Goal: Task Accomplishment & Management: Use online tool/utility

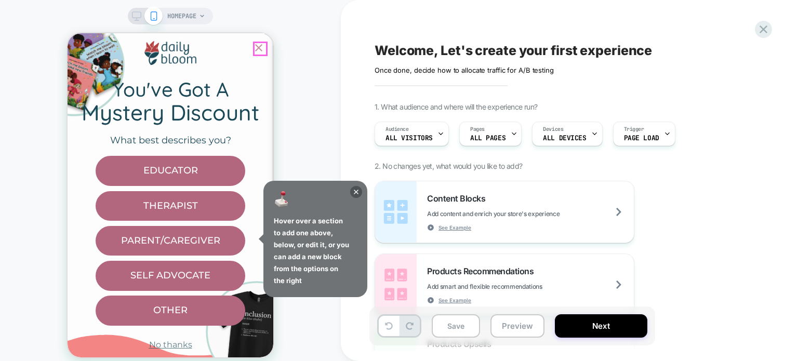
click at [259, 46] on icon "Close popup" at bounding box center [258, 47] width 7 height 7
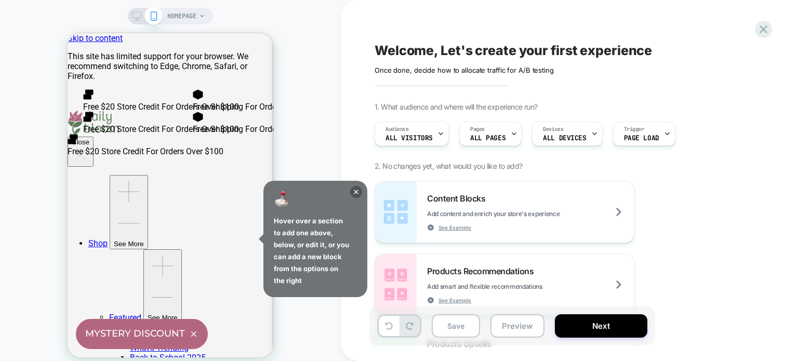
click at [309, 132] on div "HOMEPAGE" at bounding box center [170, 186] width 341 height 353
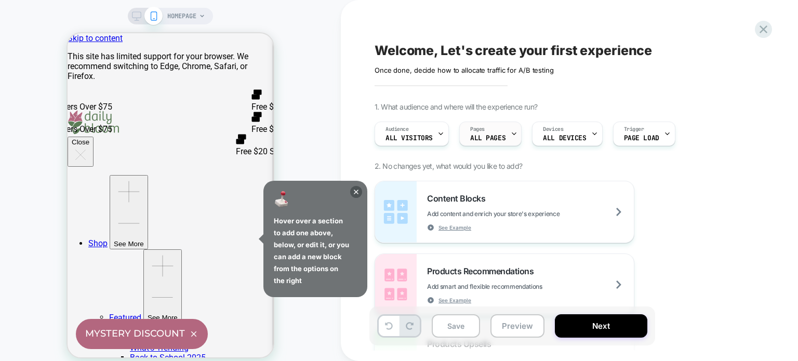
click at [502, 134] on div "Pages ALL PAGES" at bounding box center [488, 133] width 56 height 23
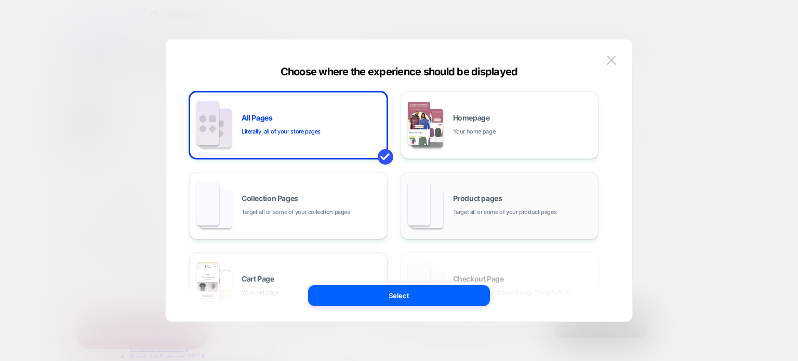
click at [476, 195] on span "Product pages" at bounding box center [477, 198] width 49 height 7
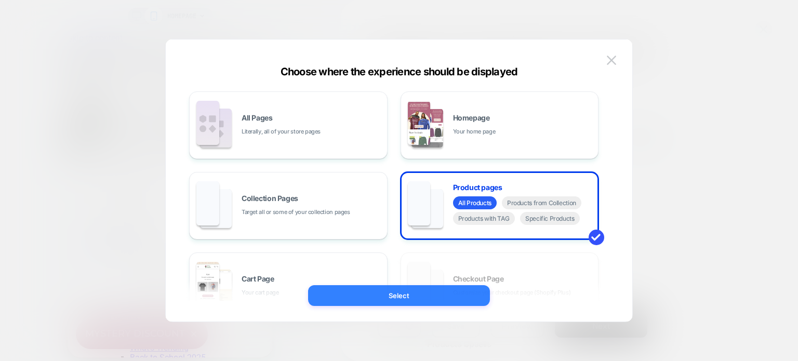
click at [416, 295] on button "Select" at bounding box center [399, 295] width 182 height 21
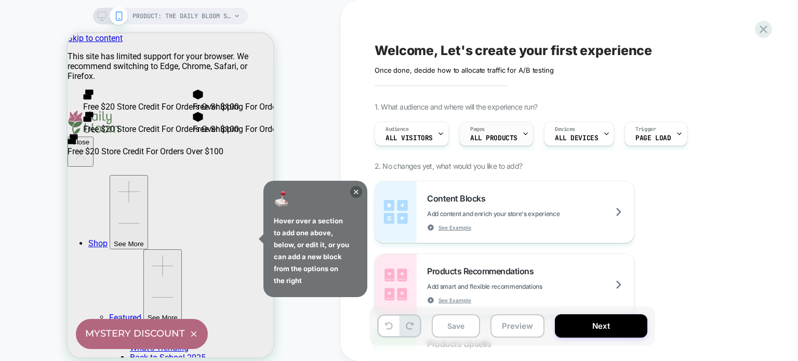
scroll to position [585, 0]
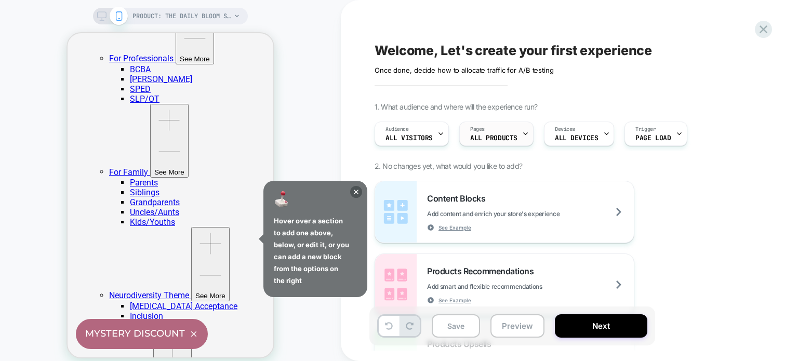
click at [518, 138] on div "Pages ALL PRODUCTS" at bounding box center [494, 133] width 68 height 23
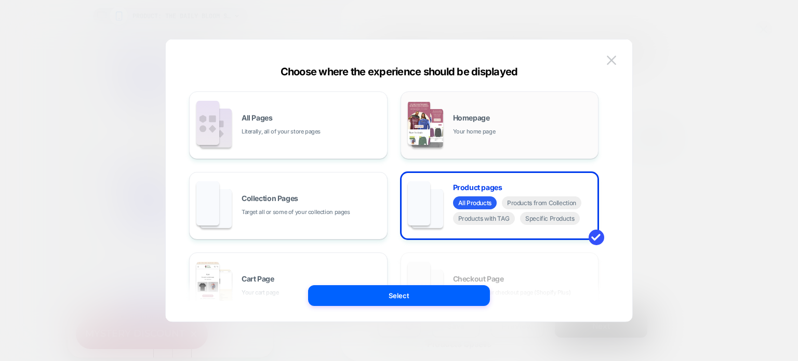
click at [502, 127] on div "Homepage Your home page" at bounding box center [523, 125] width 140 height 22
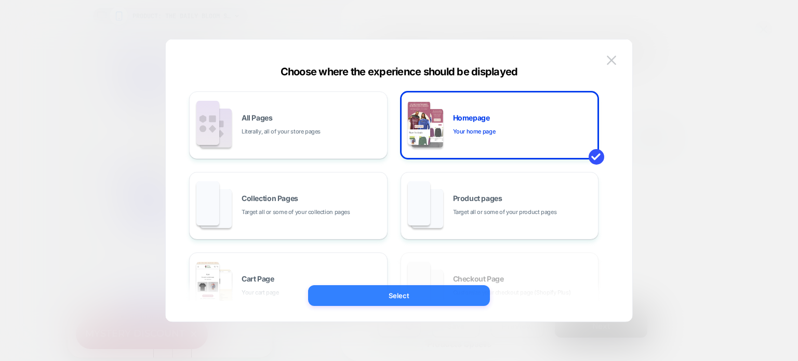
click at [415, 292] on button "Select" at bounding box center [399, 295] width 182 height 21
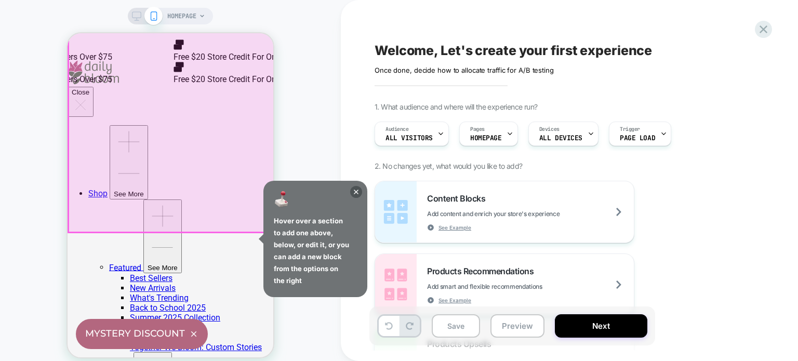
scroll to position [52, 0]
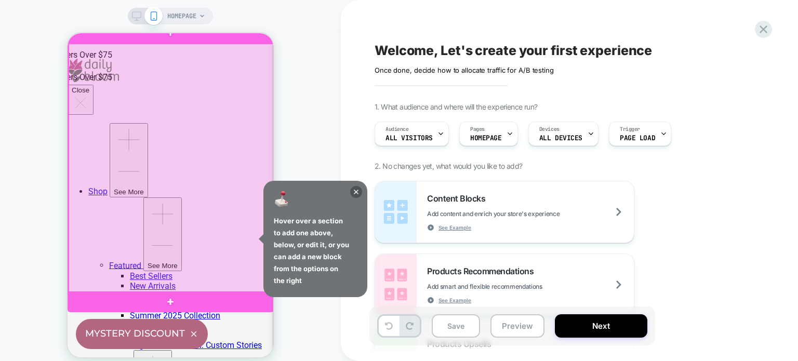
click at [172, 166] on div at bounding box center [172, 169] width 206 height 250
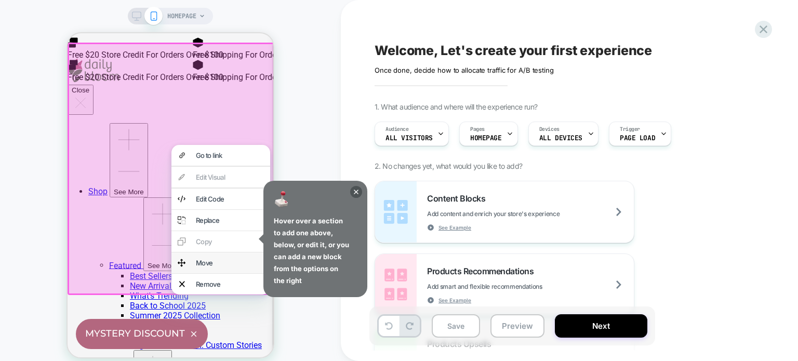
click at [205, 267] on div "Move" at bounding box center [230, 263] width 68 height 8
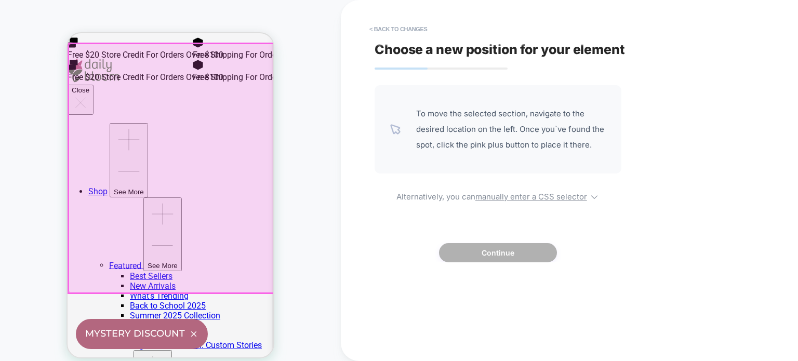
drag, startPoint x: 177, startPoint y: 161, endPoint x: 178, endPoint y: 194, distance: 33.3
click at [178, 194] on div at bounding box center [172, 169] width 206 height 250
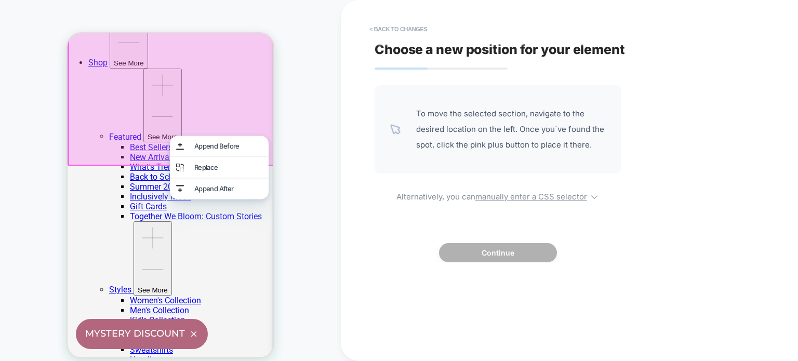
scroll to position [208, 0]
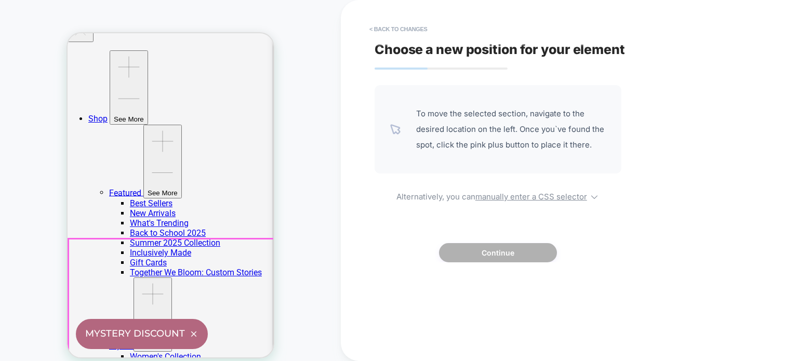
scroll to position [52, 0]
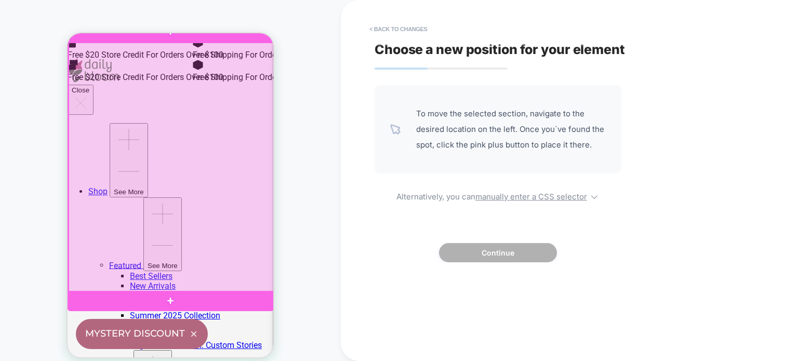
click at [180, 146] on div at bounding box center [172, 168] width 206 height 250
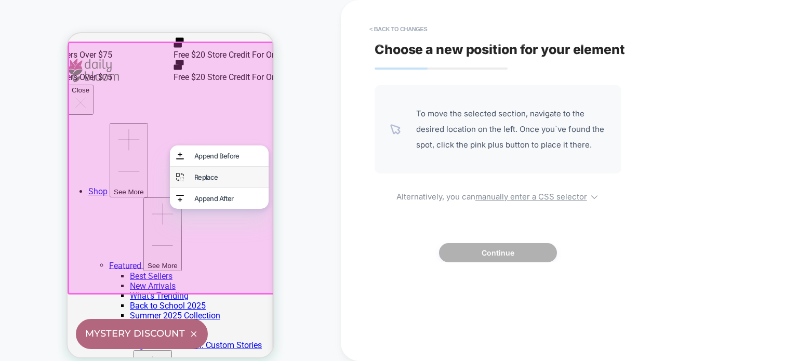
click at [212, 179] on div "Replace" at bounding box center [228, 177] width 68 height 8
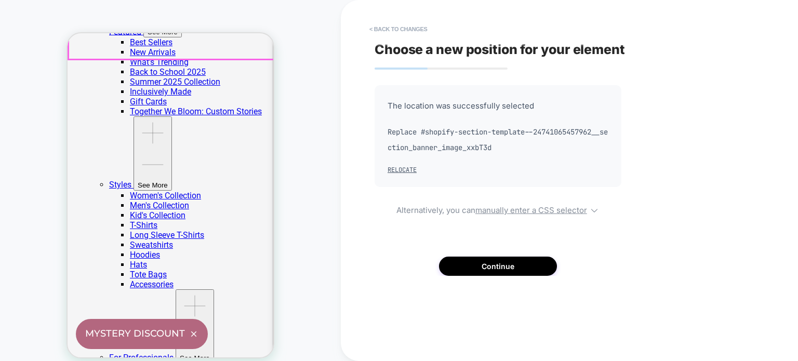
scroll to position [312, 0]
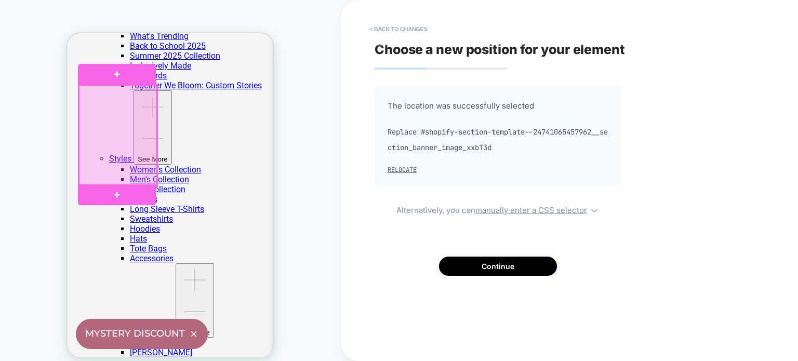
click at [135, 136] on div at bounding box center [118, 135] width 78 height 101
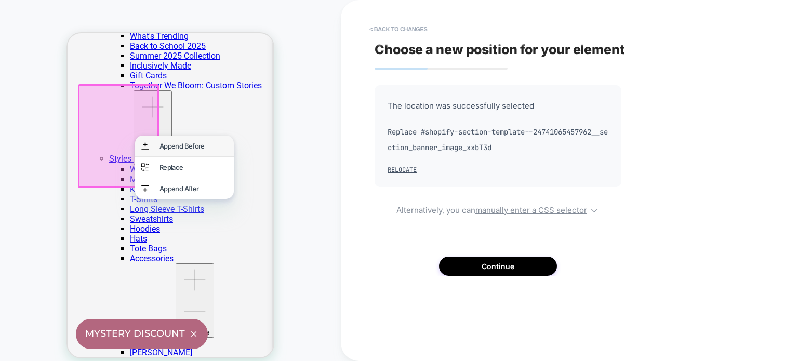
click at [175, 148] on div "Append Before" at bounding box center [194, 146] width 68 height 8
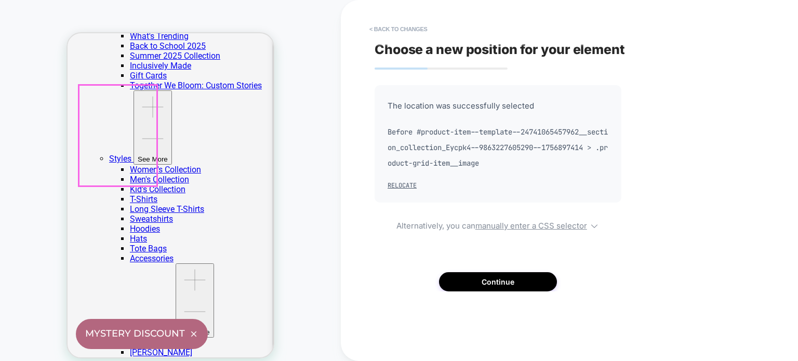
scroll to position [62, 0]
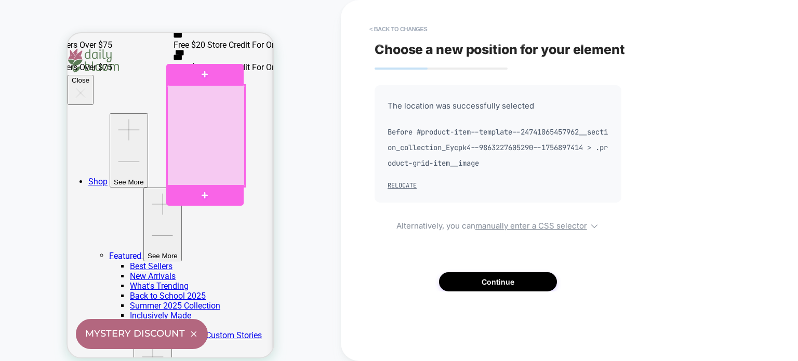
click at [204, 132] on div at bounding box center [206, 135] width 78 height 101
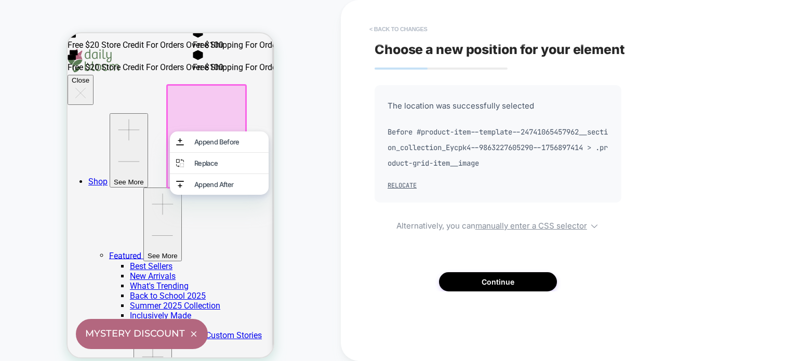
click at [373, 26] on button "< Back to changes" at bounding box center [398, 29] width 69 height 17
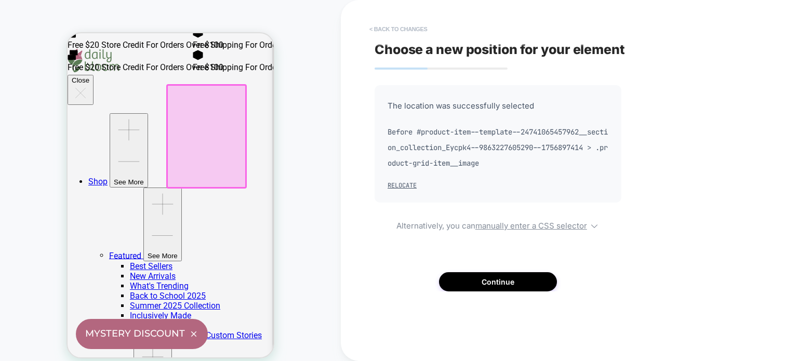
scroll to position [312, 0]
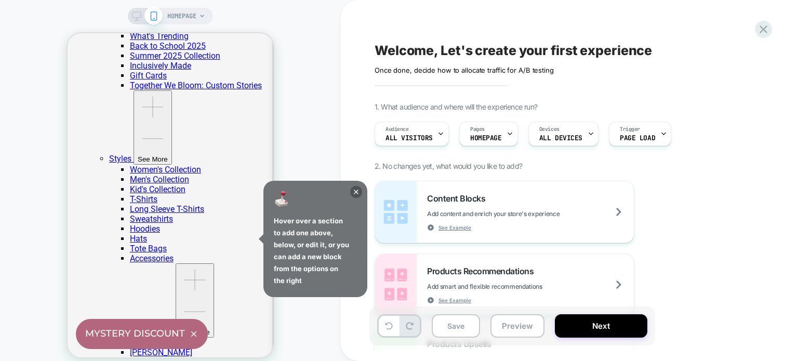
click at [306, 103] on div "HOMEPAGE" at bounding box center [170, 186] width 341 height 353
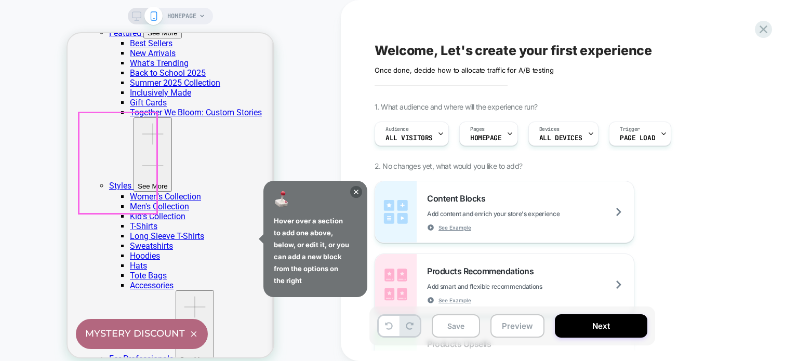
scroll to position [260, 0]
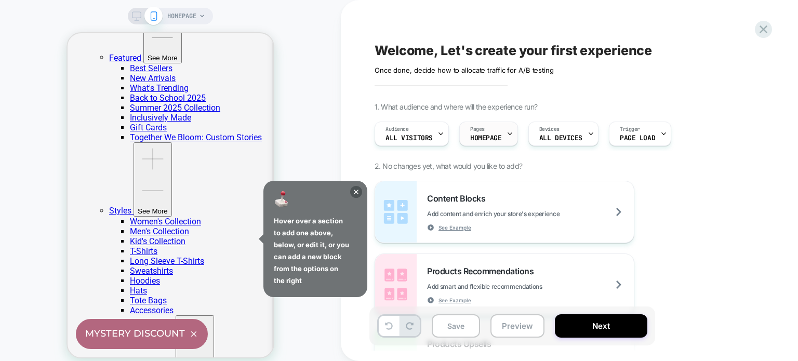
click at [499, 141] on span "HOMEPAGE" at bounding box center [486, 138] width 32 height 7
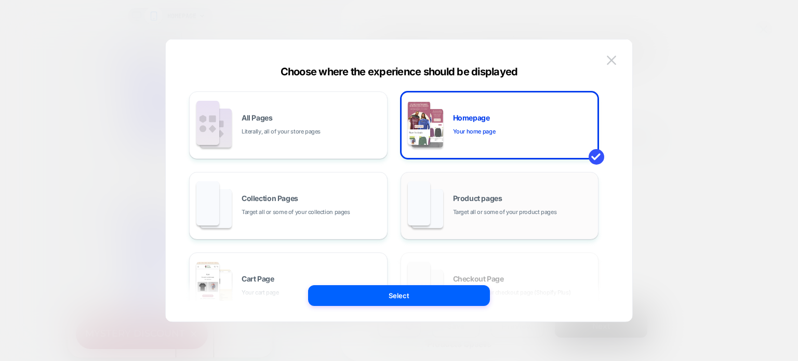
click at [457, 204] on div "Product pages Target all or some of your product pages" at bounding box center [523, 206] width 140 height 22
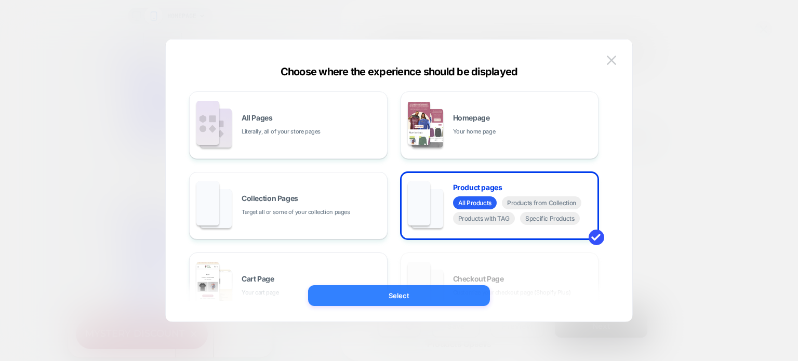
click at [414, 296] on button "Select" at bounding box center [399, 295] width 182 height 21
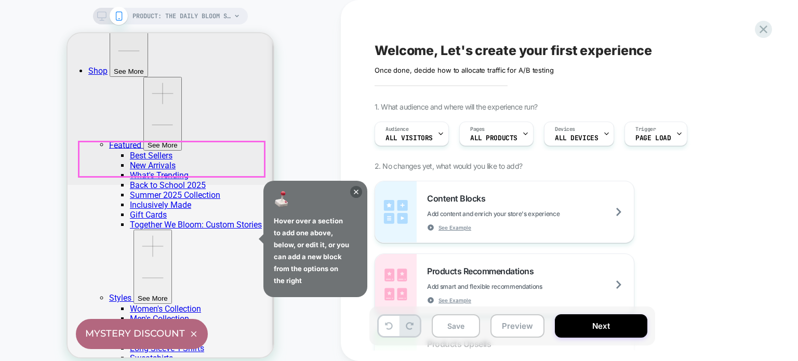
scroll to position [208, 0]
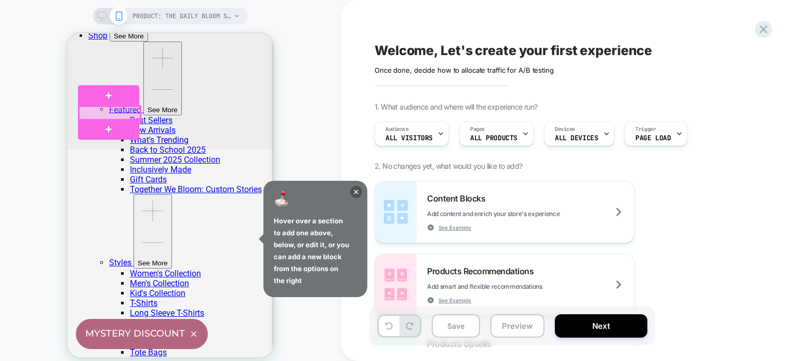
click at [133, 117] on div at bounding box center [109, 114] width 61 height 14
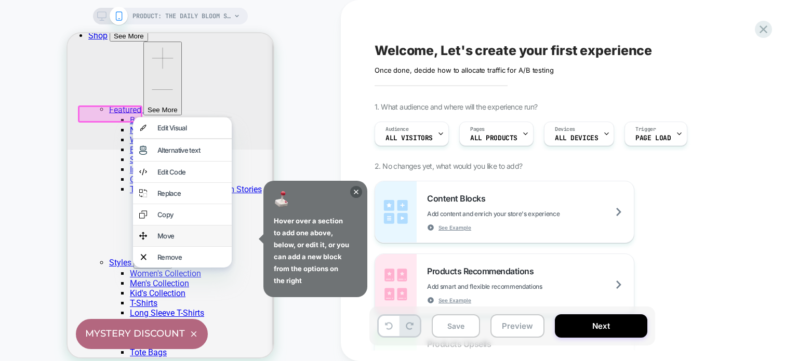
click at [171, 240] on div "Move" at bounding box center [192, 236] width 68 height 8
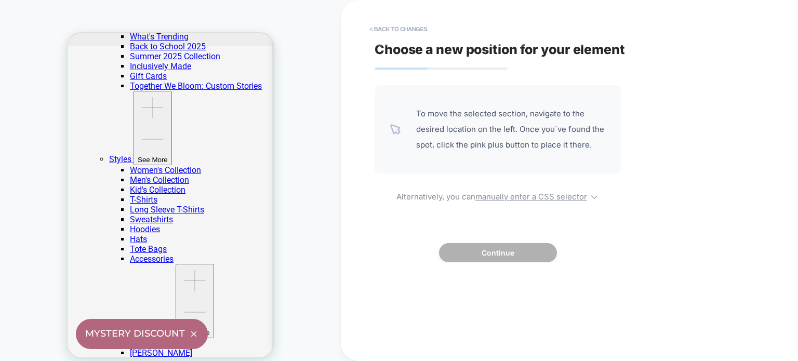
scroll to position [312, 0]
click at [371, 30] on button "< Back to changes" at bounding box center [398, 29] width 69 height 17
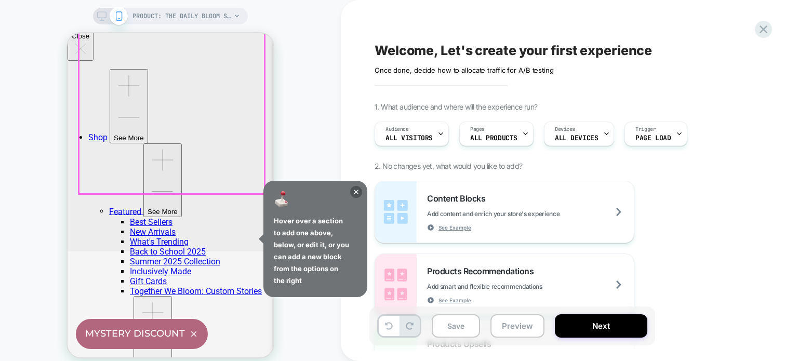
scroll to position [104, 0]
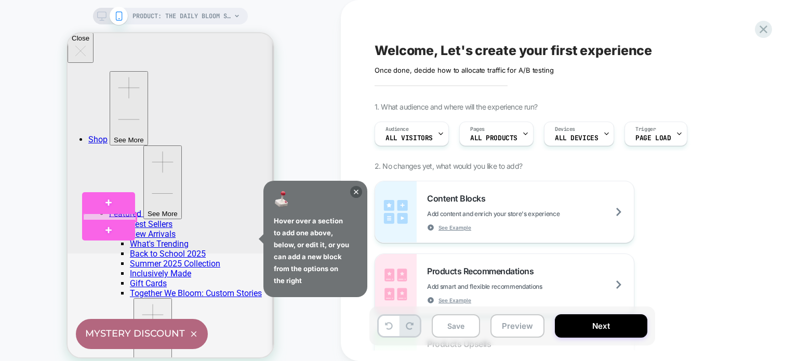
click at [130, 214] on div at bounding box center [109, 218] width 53 height 8
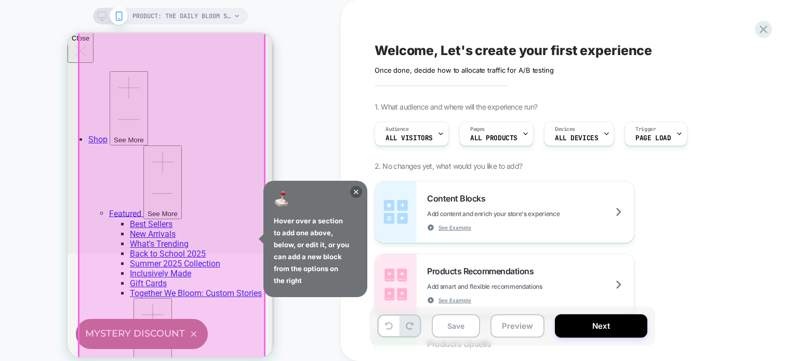
click at [179, 211] on div at bounding box center [172, 313] width 186 height 606
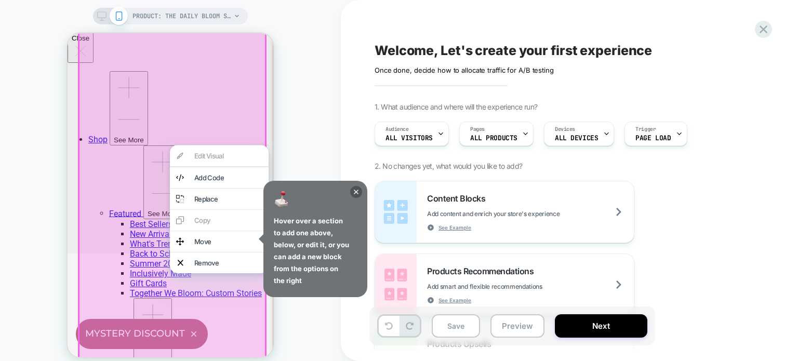
click at [66, 172] on div "PRODUCT: The Daily Bloom Surprise Bundle PRODUCT: The Daily Bloom Surprise Bund…" at bounding box center [170, 186] width 341 height 353
click at [308, 134] on div "PRODUCT: The Daily Bloom Surprise Bundle PRODUCT: The Daily Bloom Surprise Bund…" at bounding box center [170, 186] width 341 height 353
click at [355, 190] on icon at bounding box center [356, 192] width 5 height 5
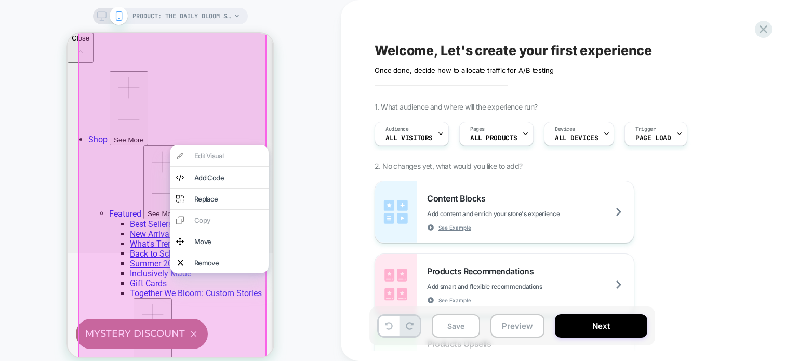
click at [301, 142] on div "PRODUCT: The Daily Bloom Surprise Bundle PRODUCT: The Daily Bloom Surprise Bund…" at bounding box center [170, 186] width 341 height 353
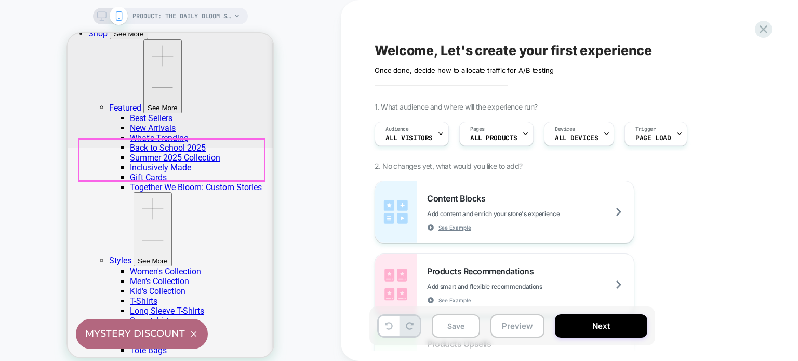
scroll to position [208, 0]
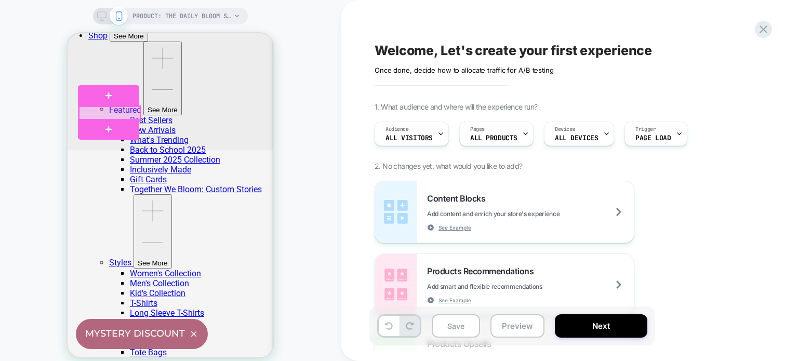
click at [138, 110] on div at bounding box center [109, 114] width 61 height 14
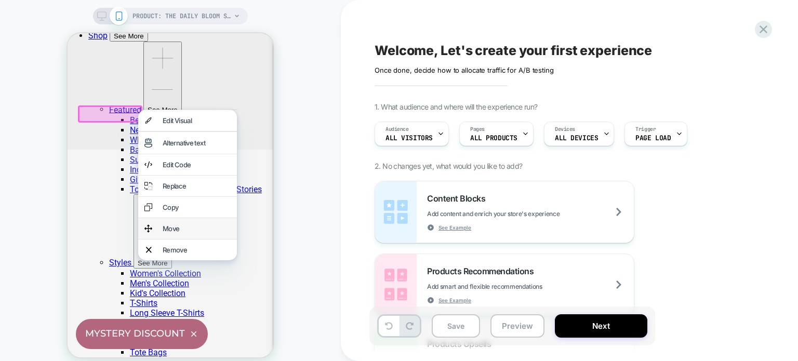
click at [179, 233] on div "Move" at bounding box center [197, 229] width 68 height 8
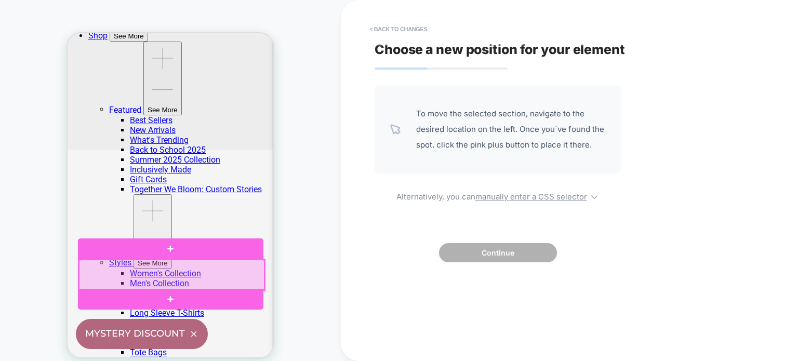
click at [169, 272] on div at bounding box center [172, 275] width 186 height 31
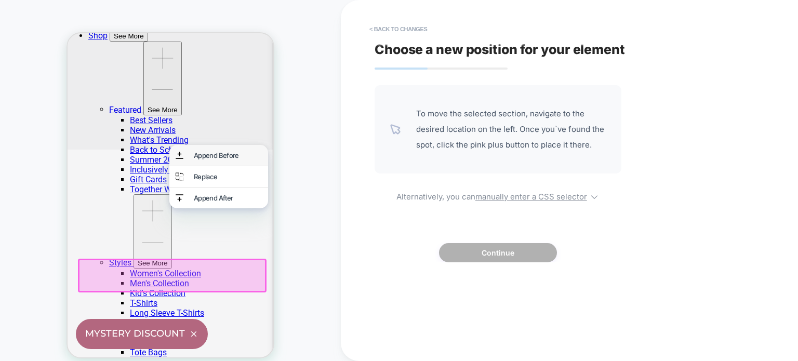
click at [226, 155] on div "Append Before" at bounding box center [228, 155] width 68 height 8
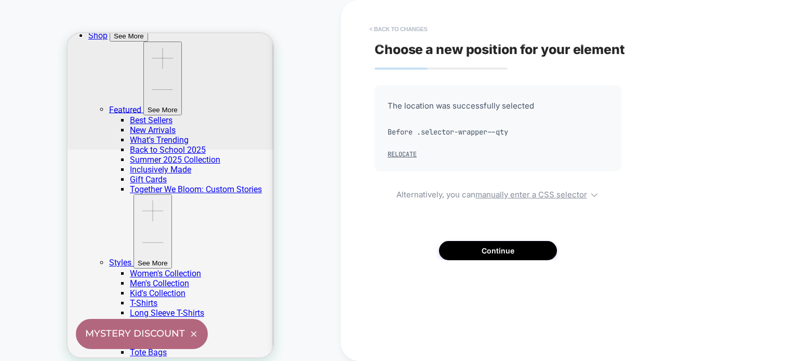
click at [378, 29] on button "< Back to changes" at bounding box center [398, 29] width 69 height 17
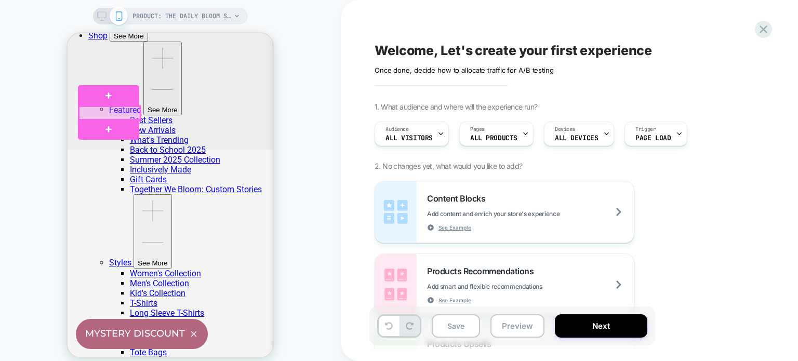
click at [115, 114] on div at bounding box center [109, 114] width 61 height 14
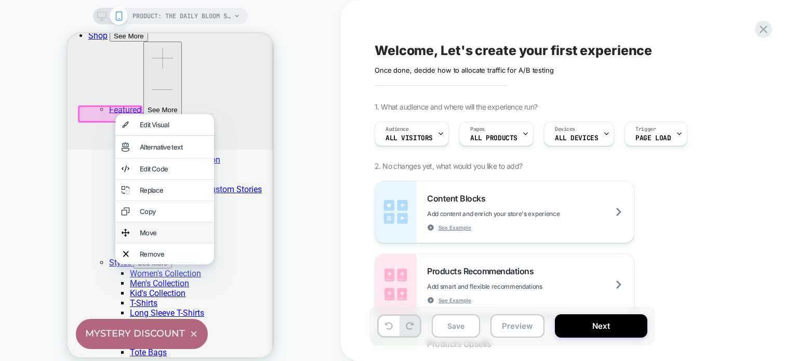
click at [160, 237] on div "Move" at bounding box center [174, 233] width 68 height 8
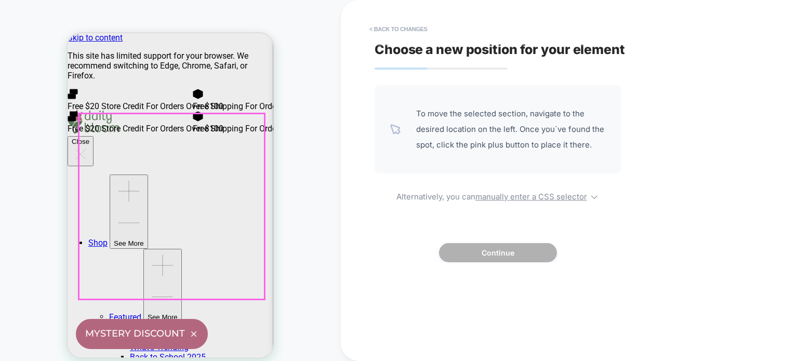
scroll to position [0, 0]
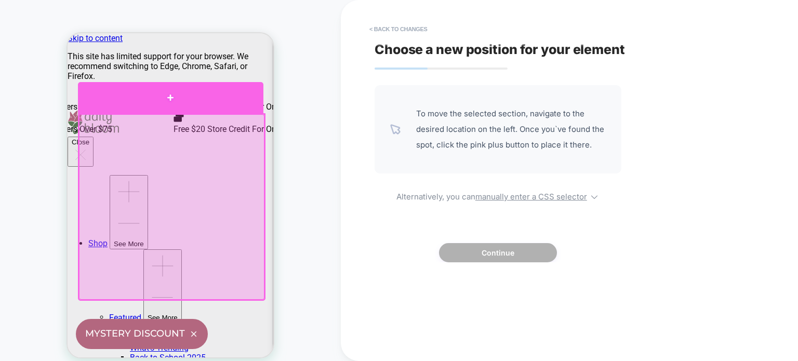
click at [172, 100] on div at bounding box center [171, 97] width 186 height 31
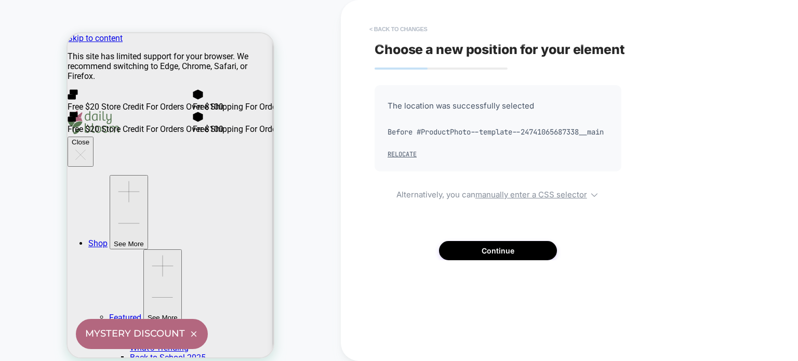
click at [372, 29] on button "< Back to changes" at bounding box center [398, 29] width 69 height 17
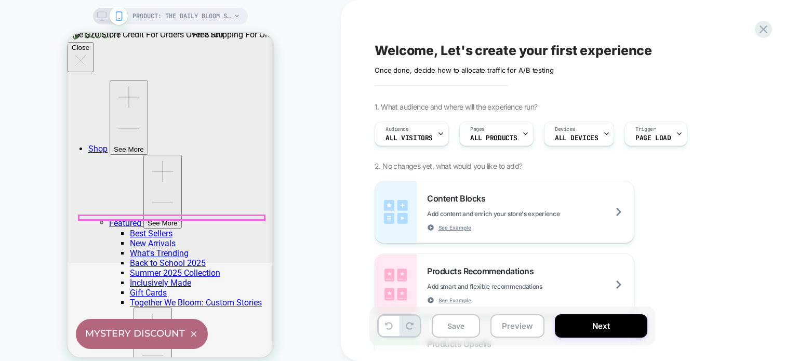
scroll to position [104, 0]
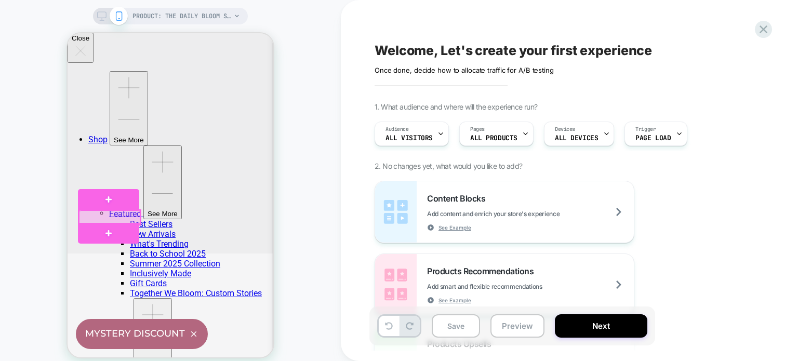
click at [111, 215] on div at bounding box center [109, 218] width 61 height 14
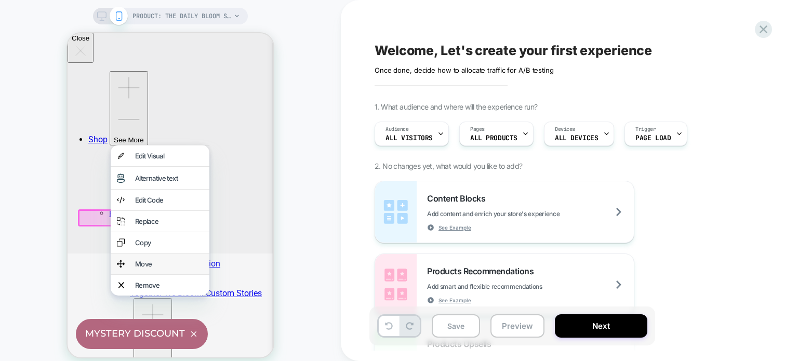
click at [152, 268] on div "Move" at bounding box center [169, 264] width 68 height 8
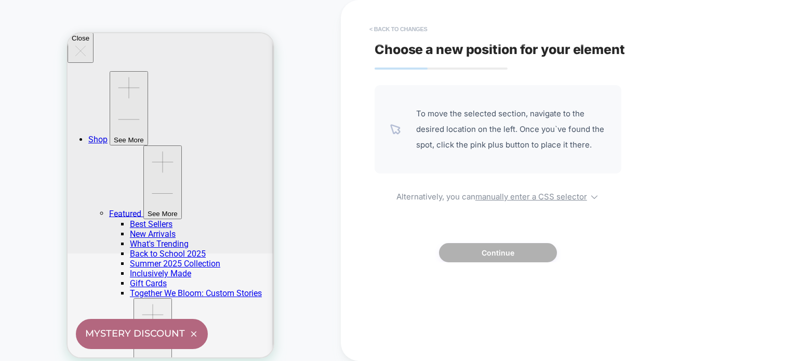
click at [375, 29] on button "< Back to changes" at bounding box center [398, 29] width 69 height 17
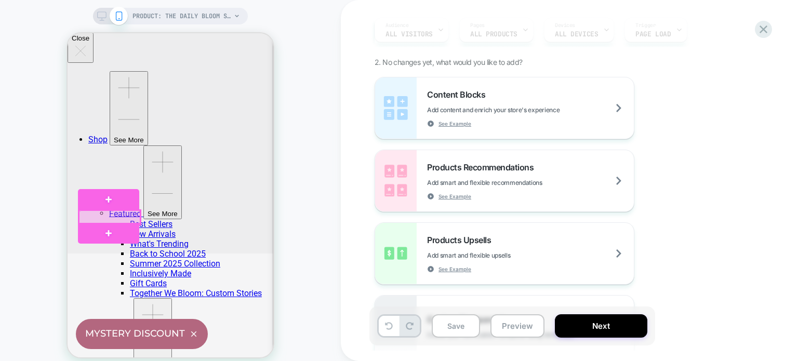
click at [134, 218] on div at bounding box center [109, 218] width 61 height 14
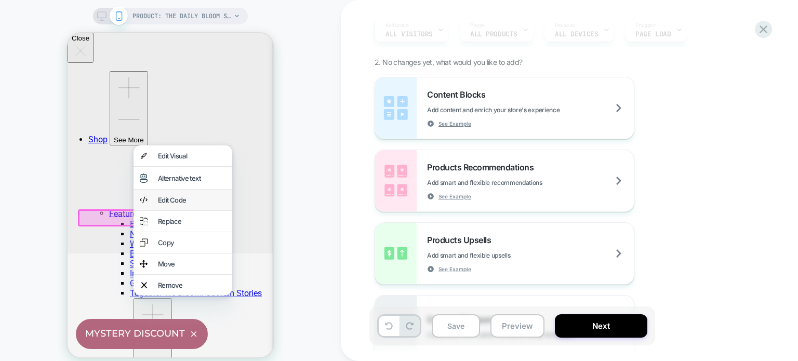
click at [168, 204] on div "Edit Code" at bounding box center [192, 200] width 68 height 8
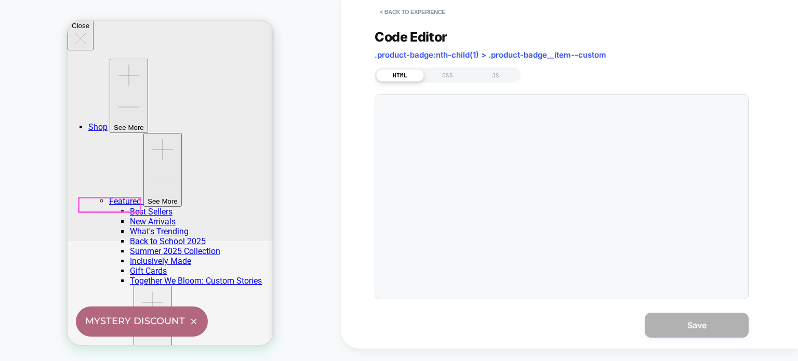
scroll to position [125, 0]
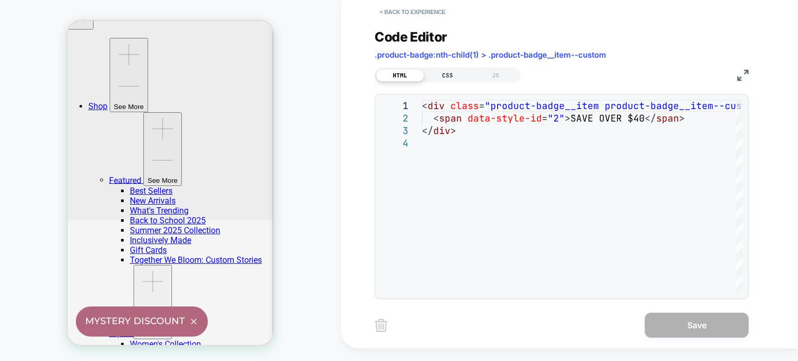
click at [449, 75] on div "CSS" at bounding box center [448, 75] width 48 height 12
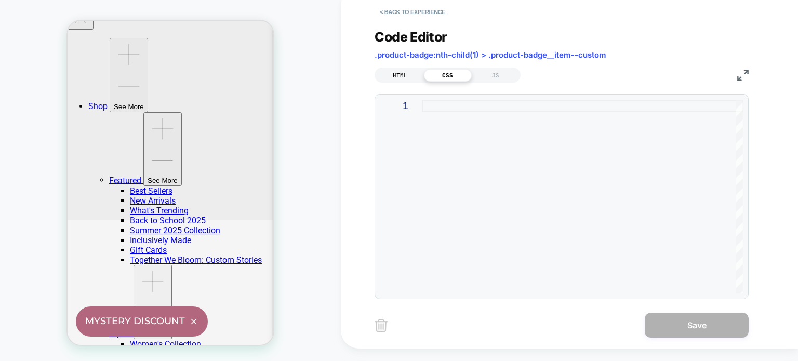
click at [409, 71] on div "HTML" at bounding box center [400, 75] width 48 height 12
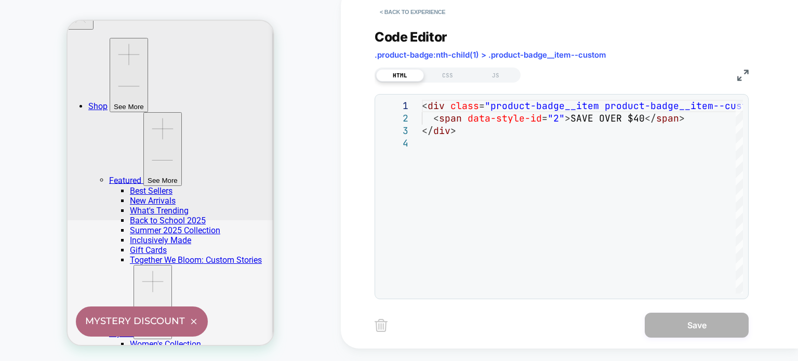
click at [480, 53] on span ".product-badge:nth-child(1) > .product-badge__item--custom" at bounding box center [491, 55] width 232 height 10
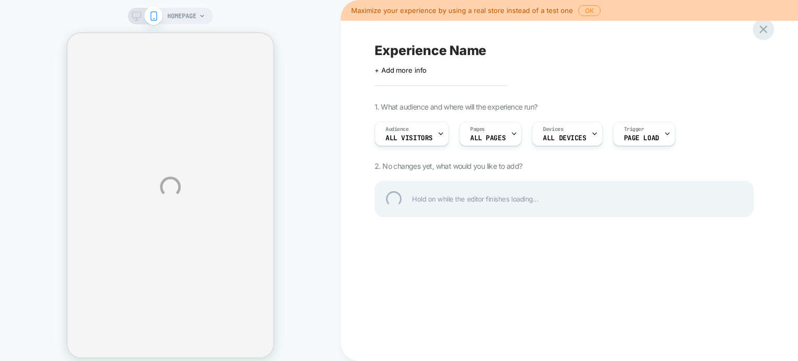
click at [769, 29] on div at bounding box center [763, 29] width 21 height 21
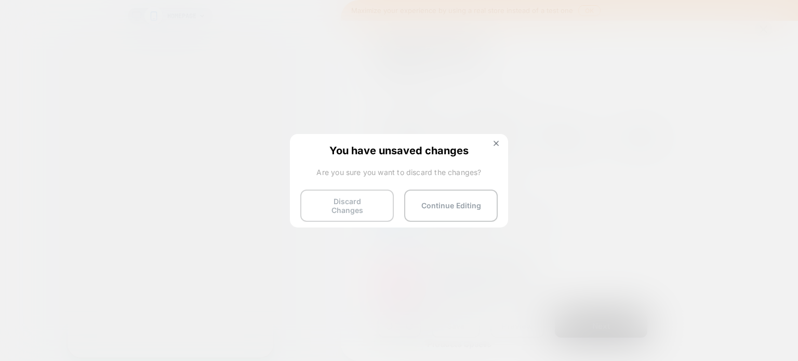
click at [361, 207] on button "Discard Changes" at bounding box center [347, 206] width 94 height 32
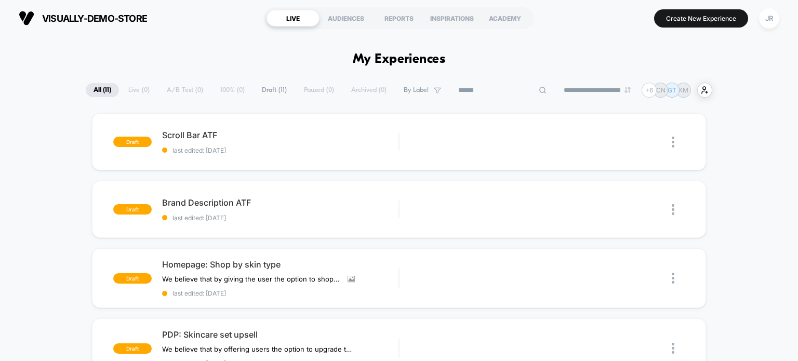
click at [493, 93] on input at bounding box center [503, 90] width 104 height 12
paste input "********"
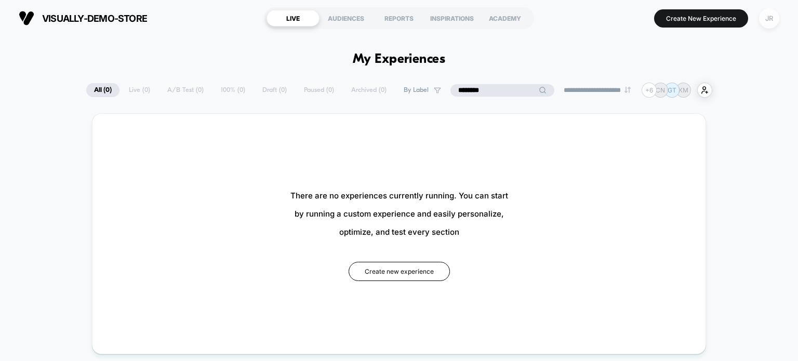
type input "********"
click at [767, 20] on div "JR" at bounding box center [769, 18] width 20 height 20
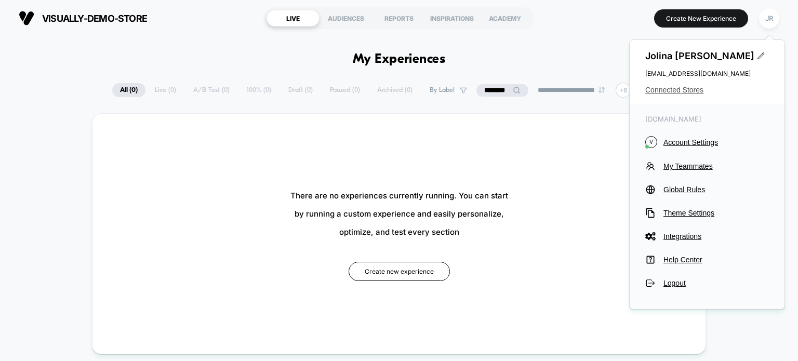
click at [695, 88] on span "Connected Stores" at bounding box center [708, 90] width 124 height 8
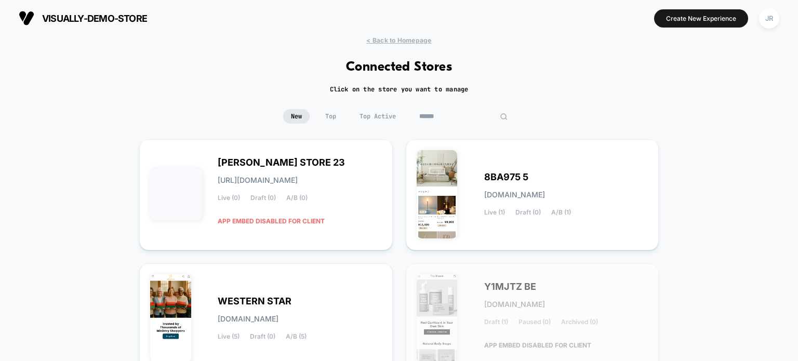
click at [451, 115] on input at bounding box center [464, 116] width 104 height 15
paste input "********"
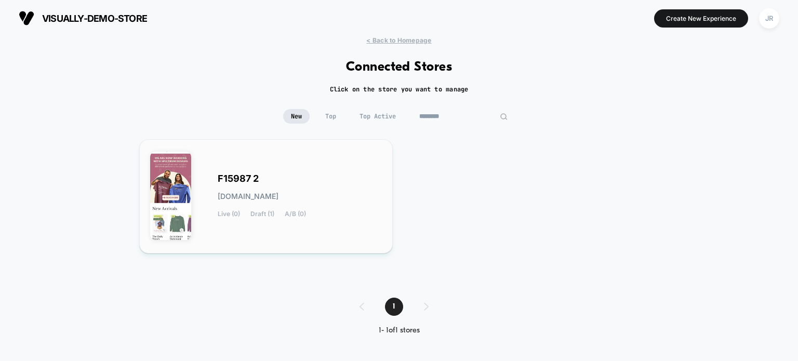
type input "********"
click at [350, 177] on div "F15987 2 f15987-2.myshopify.com Live (0) Draft (1) A/B (0)" at bounding box center [300, 196] width 164 height 43
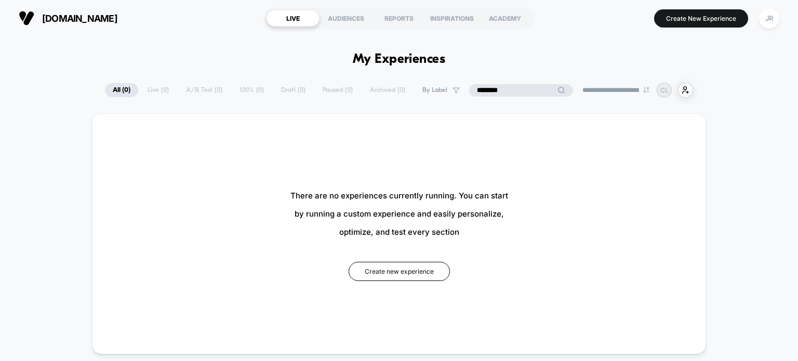
click at [522, 87] on input "********" at bounding box center [521, 90] width 104 height 12
click at [520, 88] on input "********" at bounding box center [521, 90] width 104 height 12
click at [518, 87] on input "********" at bounding box center [521, 90] width 104 height 12
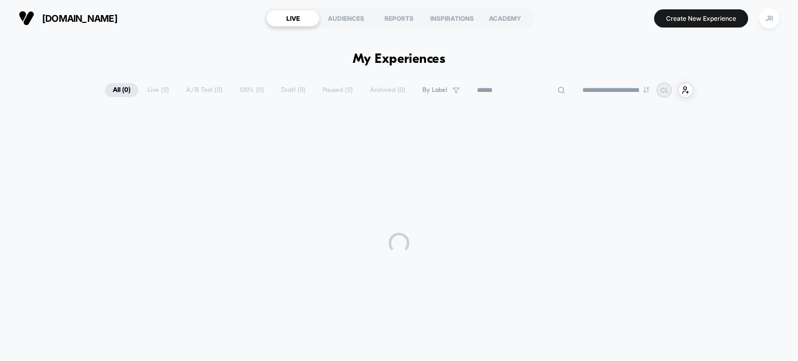
click at [539, 66] on div "**********" at bounding box center [399, 222] width 798 height 373
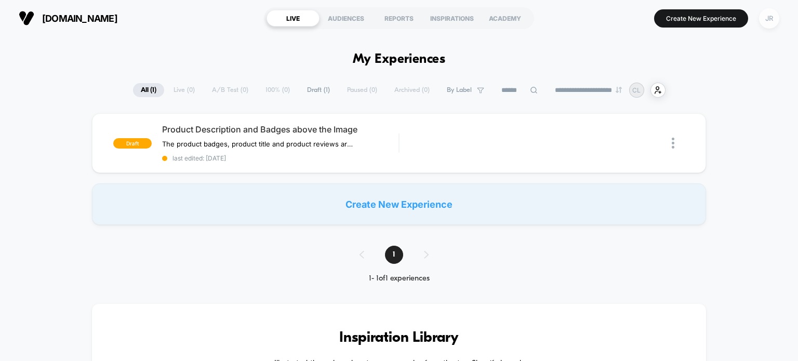
click at [766, 22] on div "JR" at bounding box center [769, 18] width 20 height 20
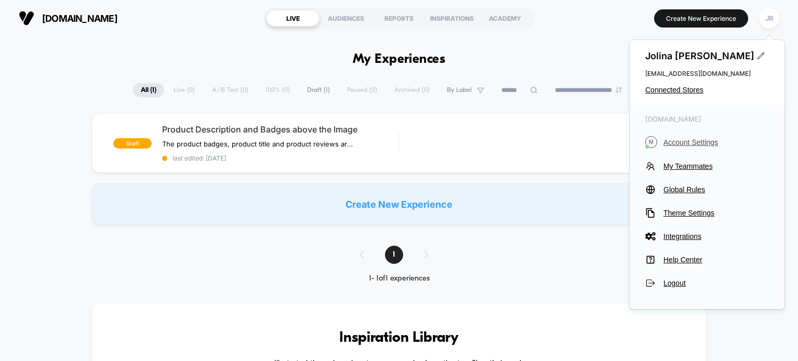
click at [690, 142] on span "Account Settings" at bounding box center [717, 142] width 106 height 8
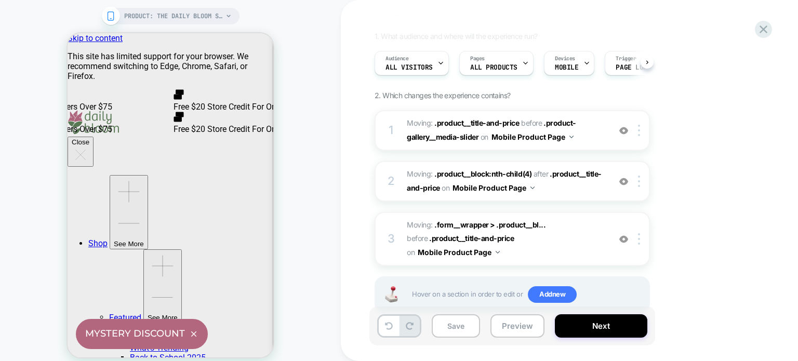
scroll to position [98, 0]
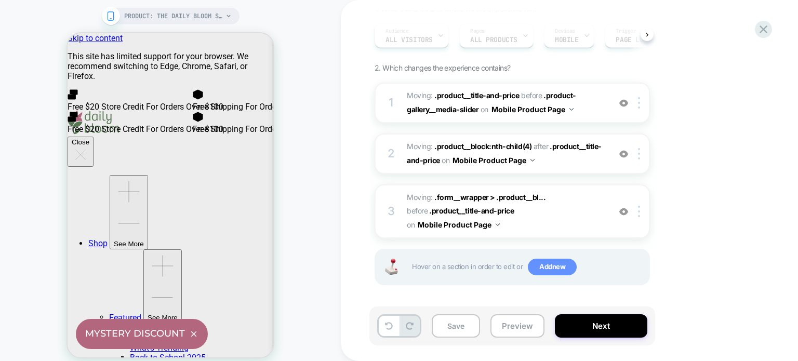
click at [558, 264] on span "Add new" at bounding box center [552, 267] width 49 height 17
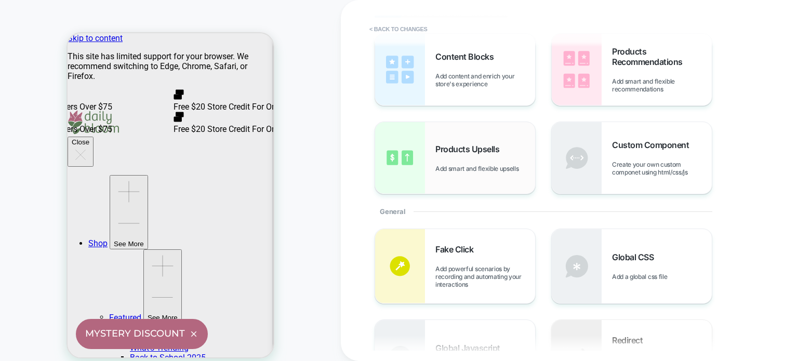
scroll to position [0, 0]
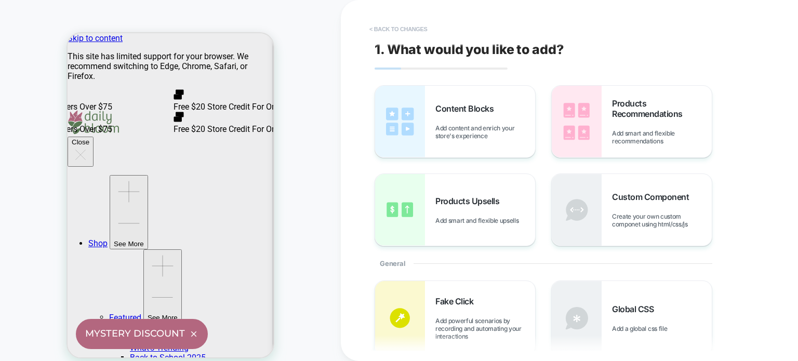
click at [396, 29] on button "< Back to changes" at bounding box center [398, 29] width 69 height 17
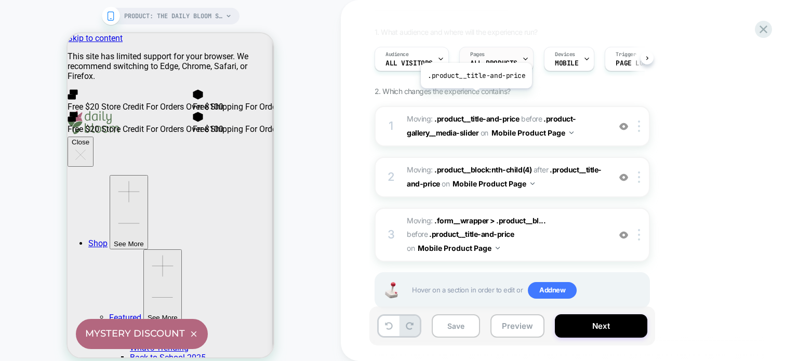
scroll to position [98, 0]
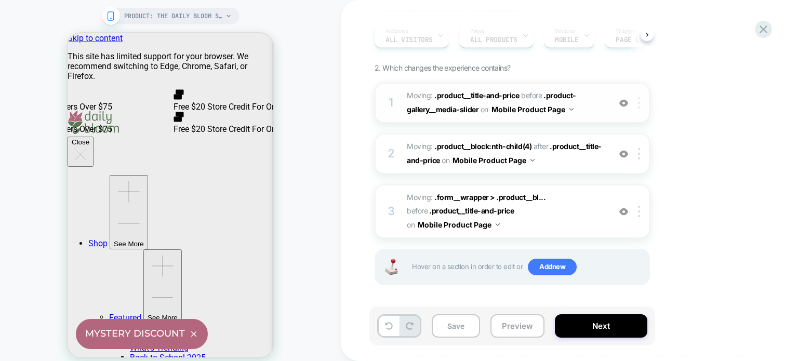
click at [638, 101] on img at bounding box center [639, 102] width 2 height 11
click at [639, 100] on img at bounding box center [639, 102] width 2 height 11
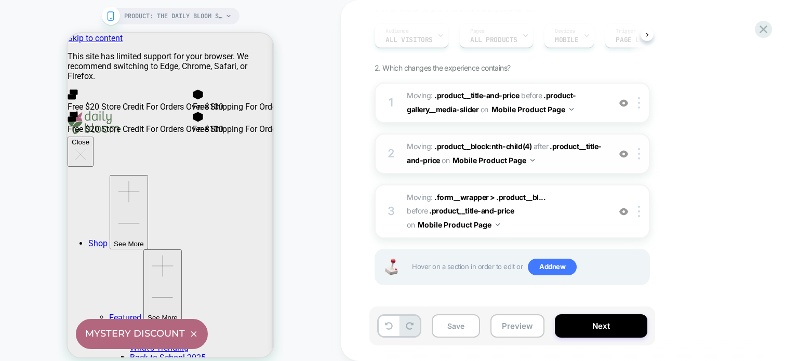
click at [555, 158] on span "Moving: .product__block:nth-child(4) .product__block:nth-child(4) after .produc…" at bounding box center [506, 154] width 198 height 28
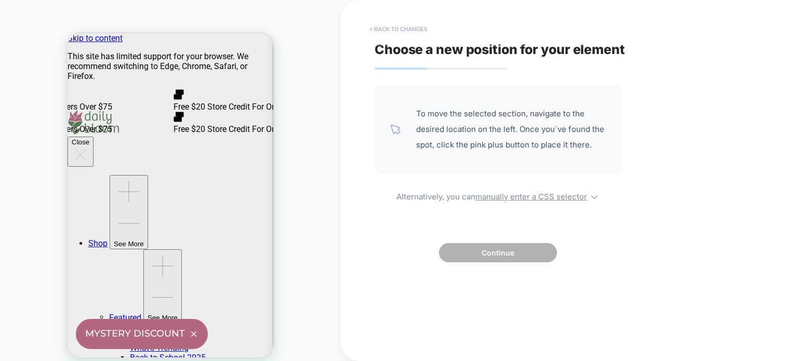
click at [387, 27] on button "< Back to changes" at bounding box center [398, 29] width 69 height 17
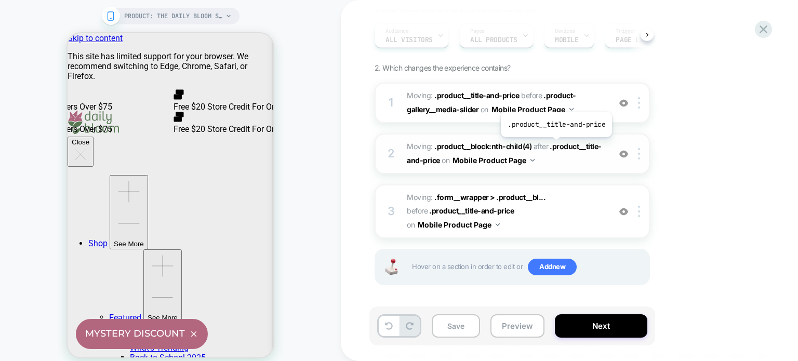
drag, startPoint x: 555, startPoint y: 145, endPoint x: 541, endPoint y: 162, distance: 21.8
click at [541, 162] on span "Moving: .product__block:nth-child(4) .product__block:nth-child(4) after .produc…" at bounding box center [506, 154] width 198 height 28
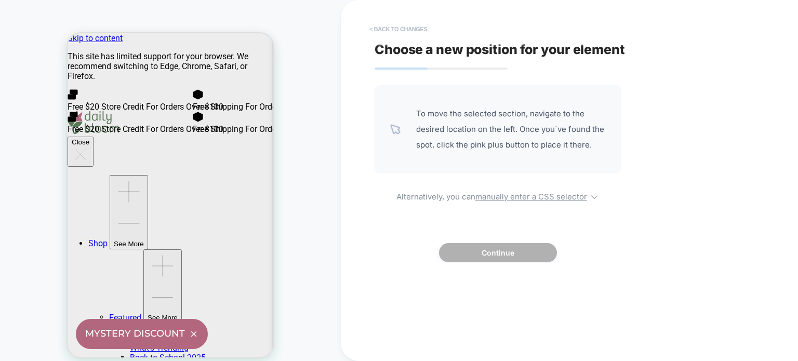
click at [370, 27] on button "< Back to changes" at bounding box center [398, 29] width 69 height 17
